Goal: Information Seeking & Learning: Understand process/instructions

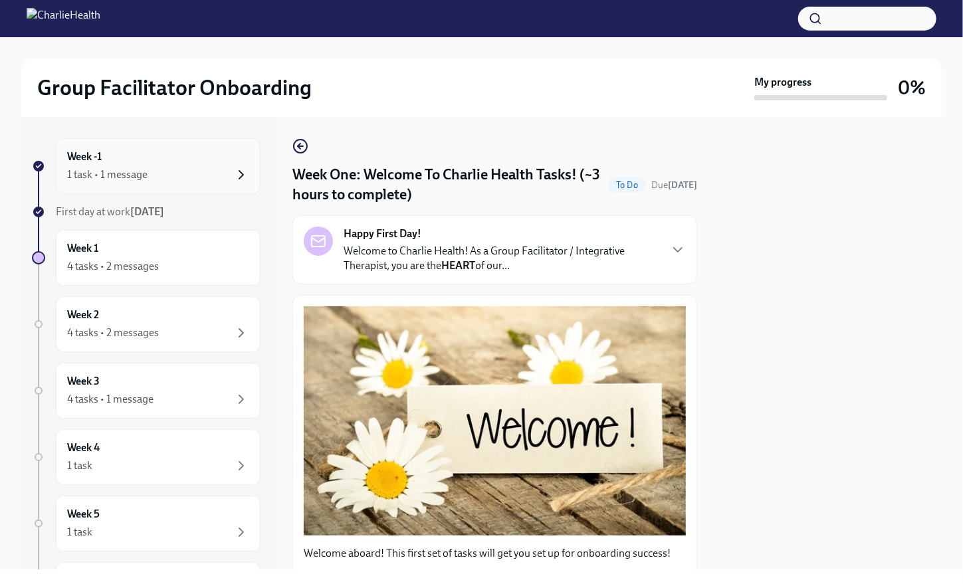
click at [233, 174] on icon "button" at bounding box center [241, 175] width 16 height 16
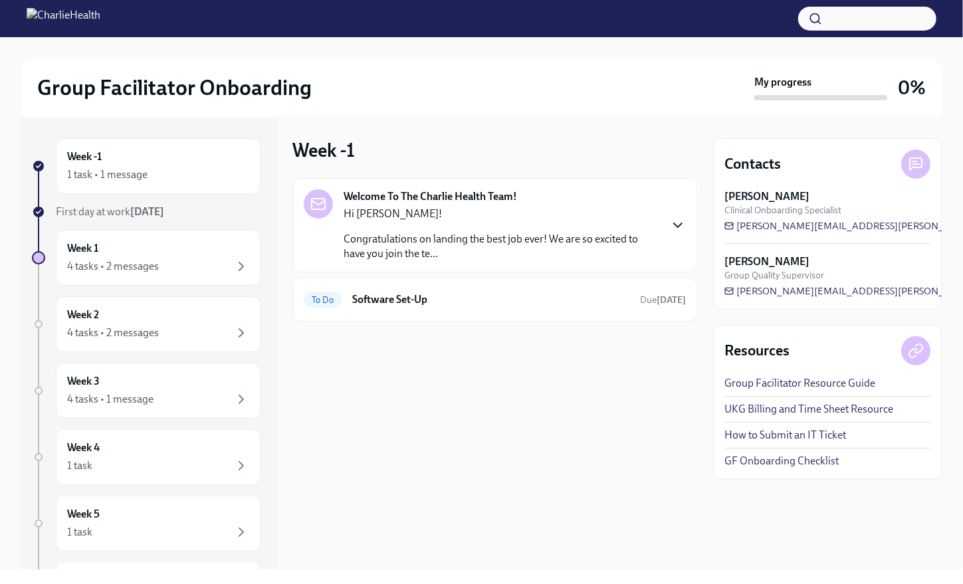
click at [678, 225] on icon "button" at bounding box center [678, 225] width 16 height 16
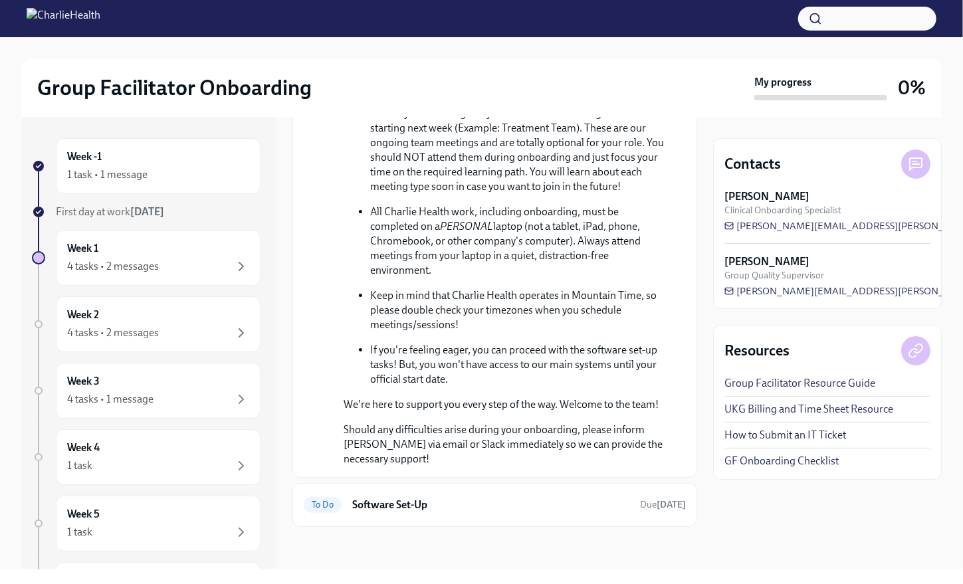
scroll to position [565, 0]
click at [558, 502] on h6 "Software Set-Up" at bounding box center [490, 505] width 277 height 15
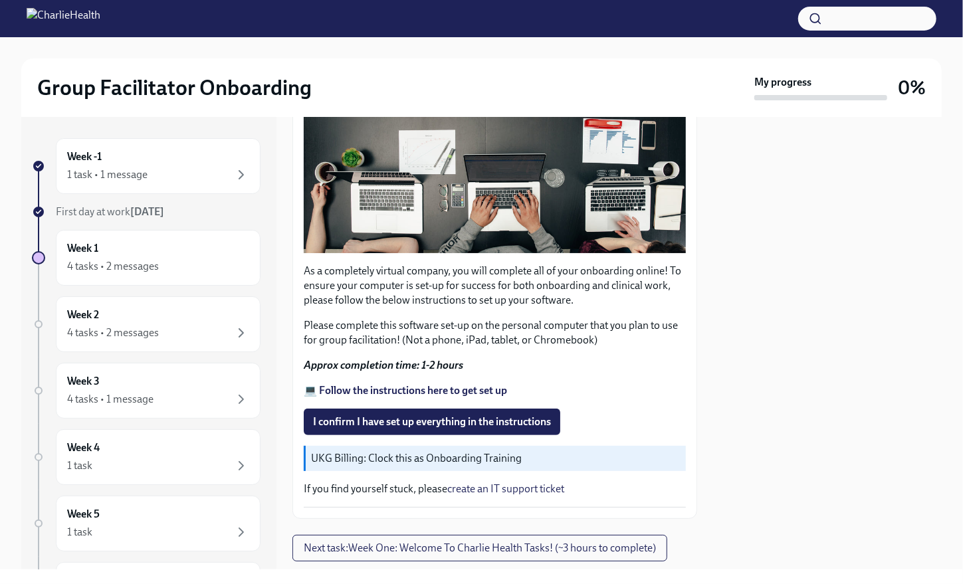
scroll to position [312, 0]
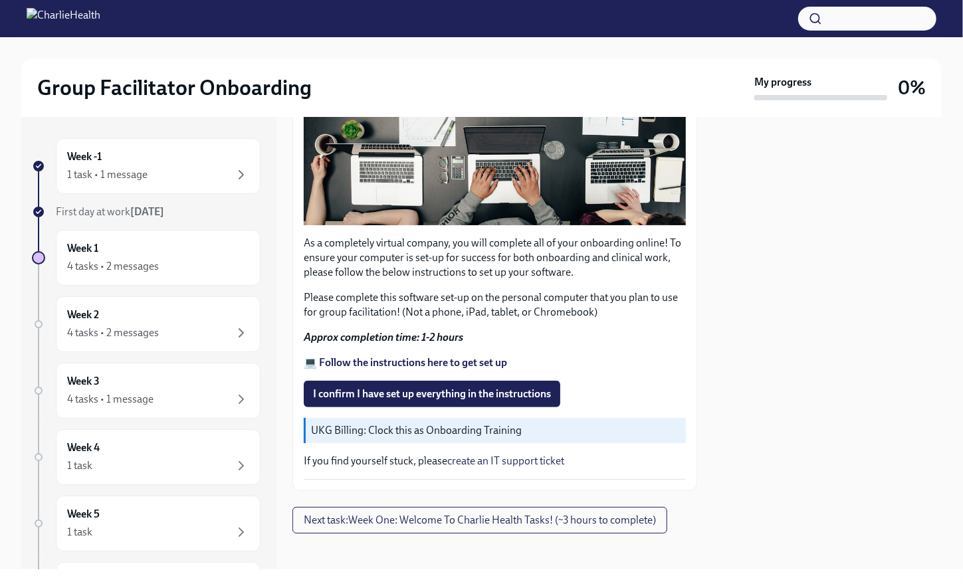
click at [624, 357] on p "💻 Follow the instructions here to get set up" at bounding box center [495, 363] width 382 height 15
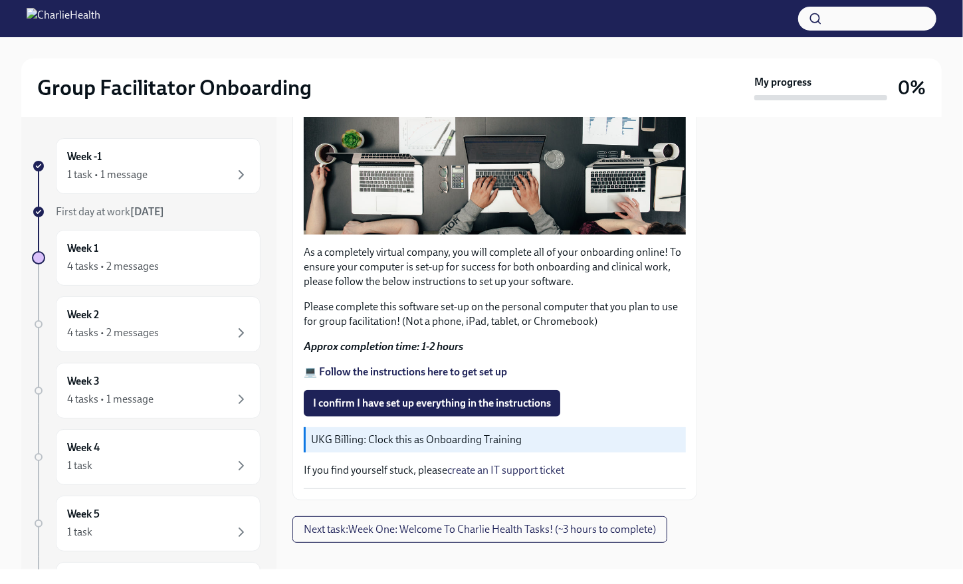
scroll to position [300, 0]
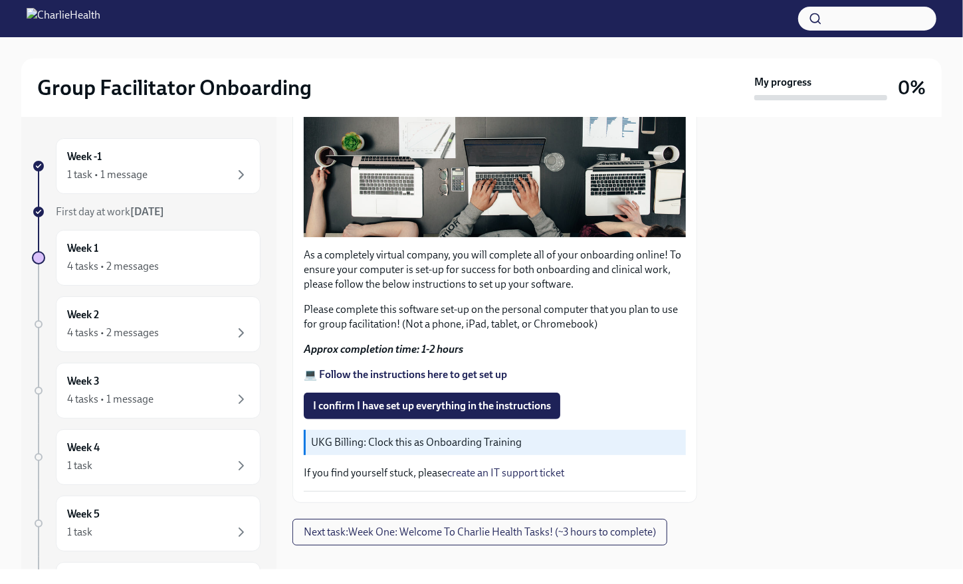
click at [496, 369] on strong "💻 Follow the instructions here to get set up" at bounding box center [405, 374] width 203 height 13
